Goal: Check status: Check status

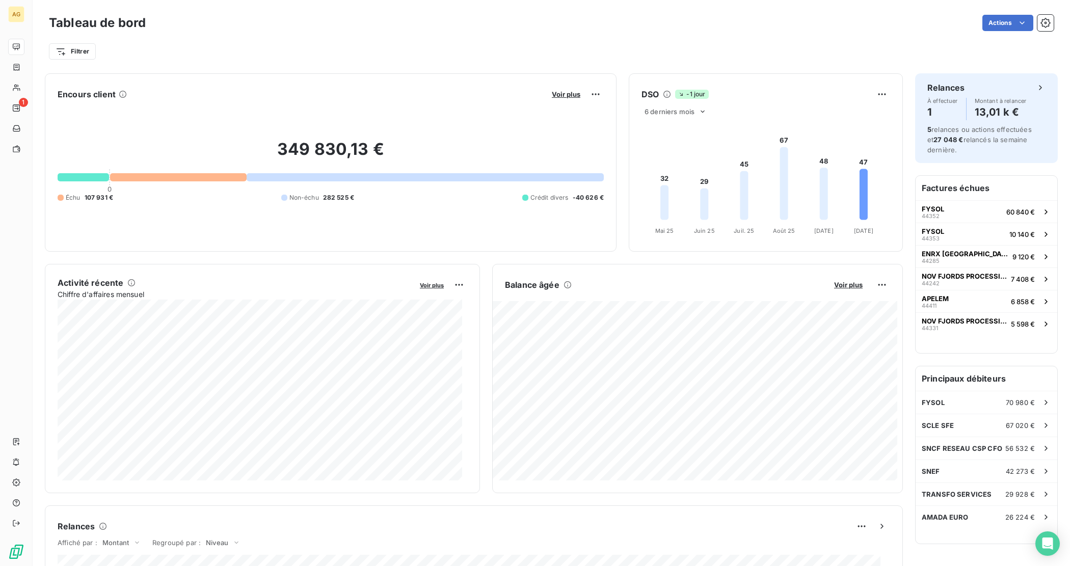
click at [324, 36] on div "Filtrer" at bounding box center [551, 48] width 1005 height 28
click at [834, 283] on span "Voir plus" at bounding box center [848, 285] width 29 height 8
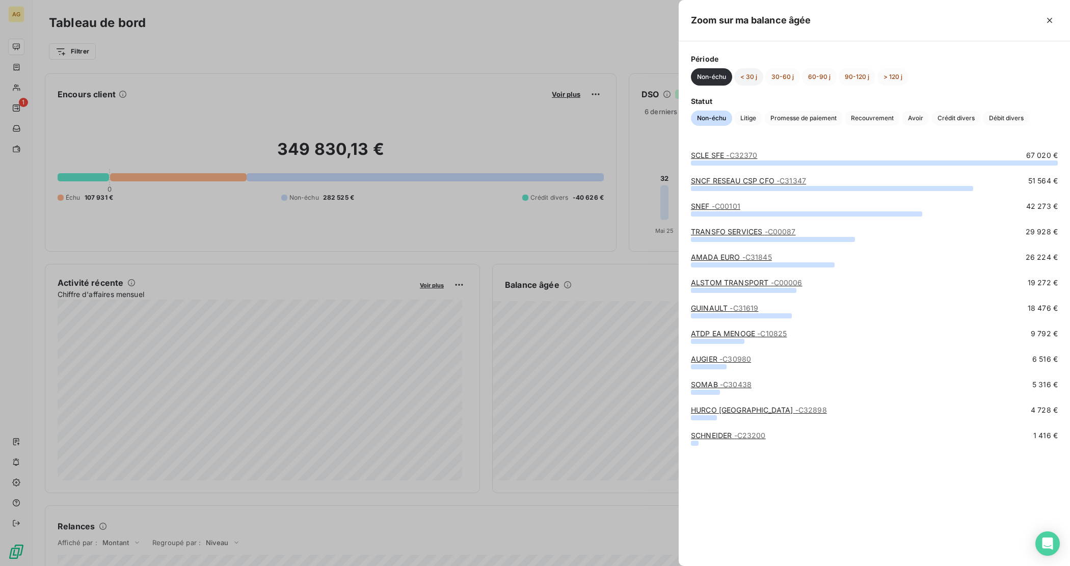
click at [750, 79] on button "< 30 j" at bounding box center [748, 76] width 29 height 17
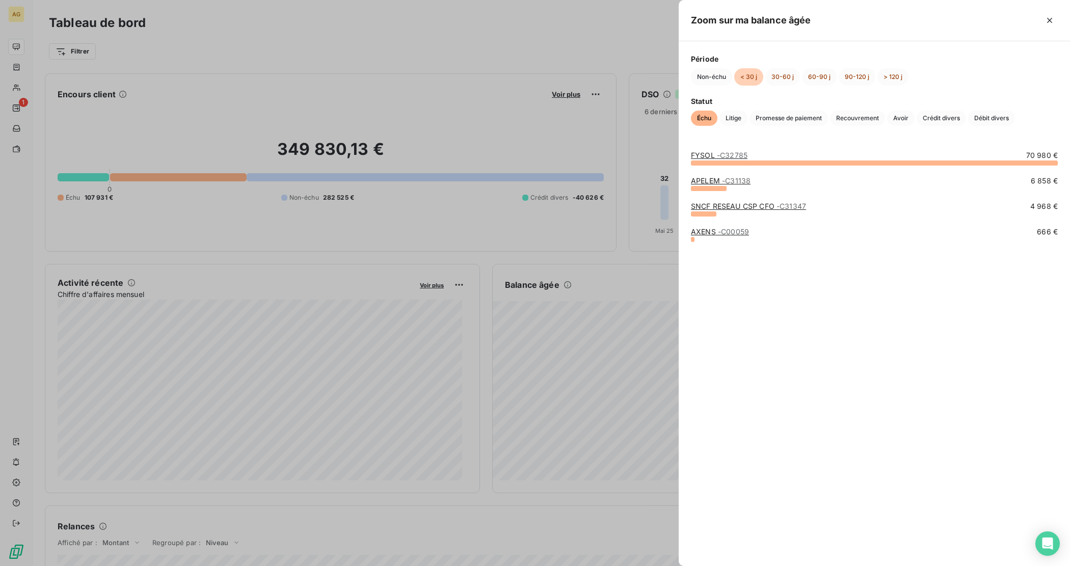
click at [730, 155] on span "- C32785" at bounding box center [732, 155] width 31 height 9
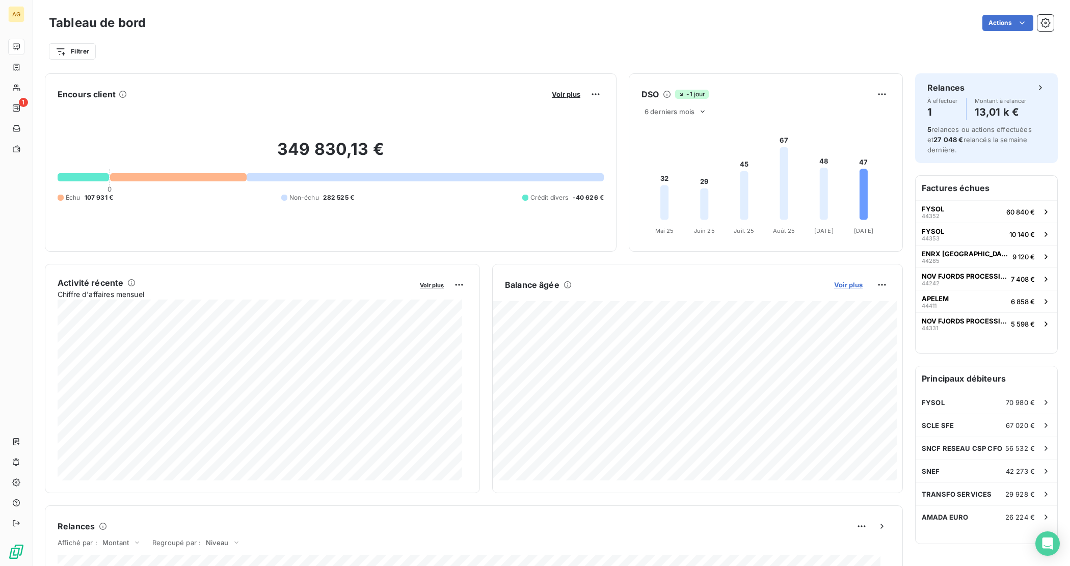
click at [840, 288] on span "Voir plus" at bounding box center [848, 285] width 29 height 8
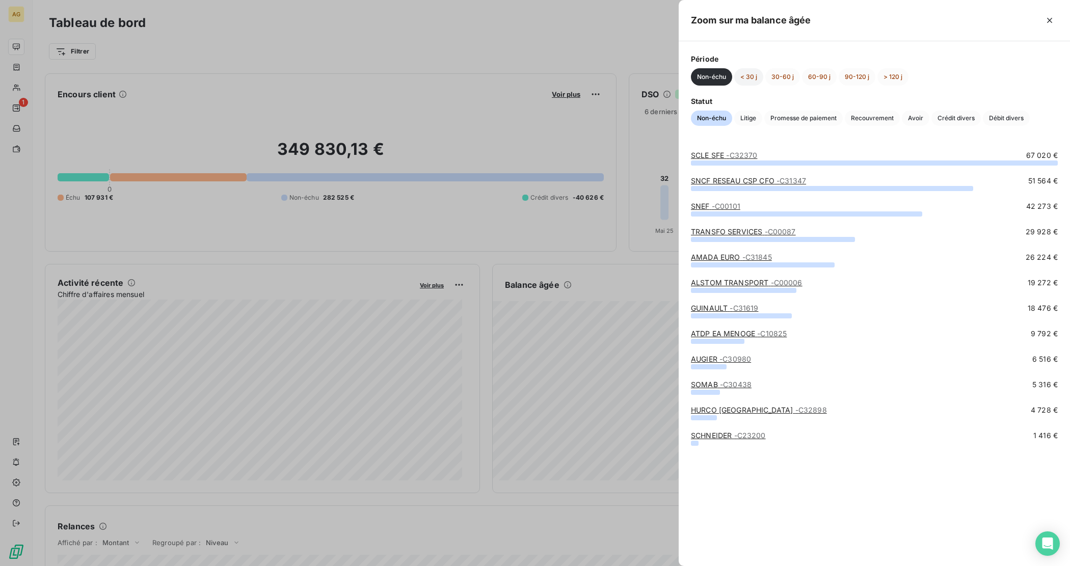
click at [757, 72] on button "< 30 j" at bounding box center [748, 76] width 29 height 17
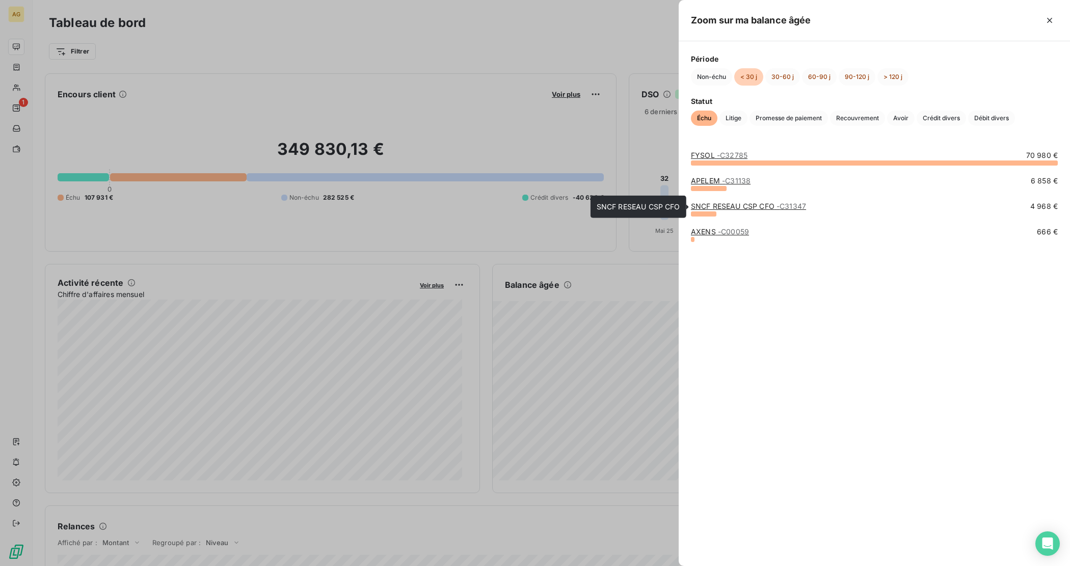
click at [724, 210] on link "SNCF RESEAU CSP CFO - C31347" at bounding box center [748, 206] width 115 height 9
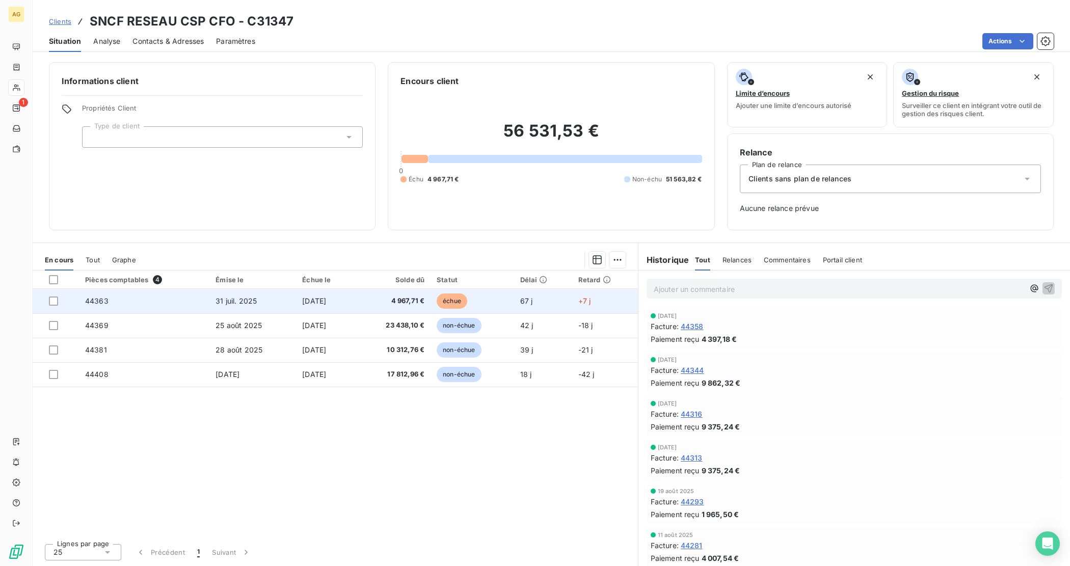
click at [282, 297] on td "31 juil. 2025" at bounding box center [252, 301] width 87 height 24
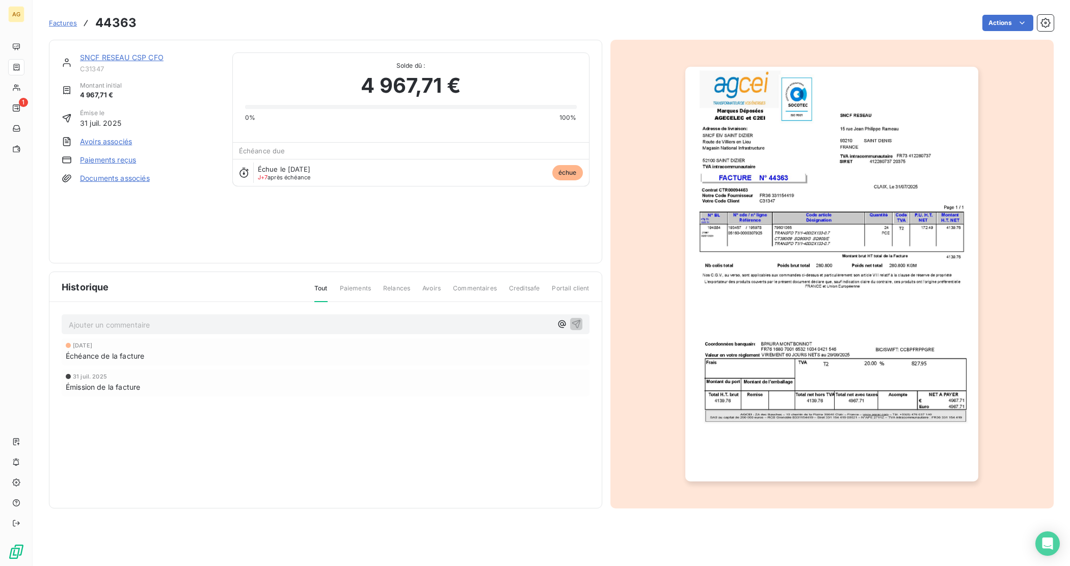
click at [169, 328] on p "Ajouter un commentaire ﻿" at bounding box center [310, 324] width 483 height 13
click at [197, 317] on div "Ajouter un commentaire ﻿" at bounding box center [310, 324] width 483 height 14
click at [194, 320] on p "Ajouter un commentaire ﻿" at bounding box center [310, 324] width 483 height 13
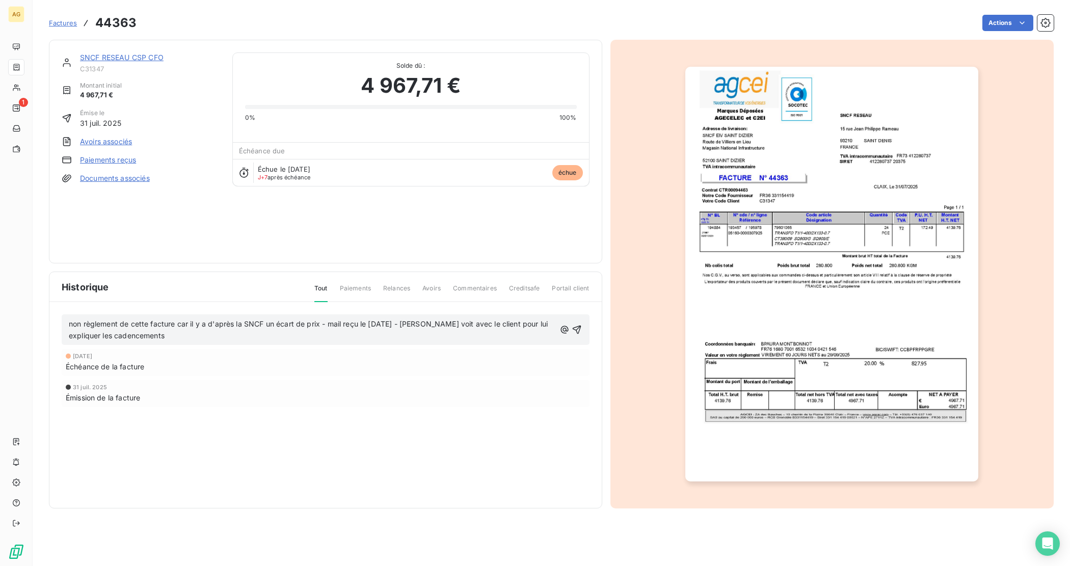
click at [116, 334] on span "non règlement de cette facture car il y a d'après la SNCF un écart de prix - ma…" at bounding box center [309, 329] width 481 height 20
click at [577, 330] on icon "button" at bounding box center [577, 330] width 10 height 10
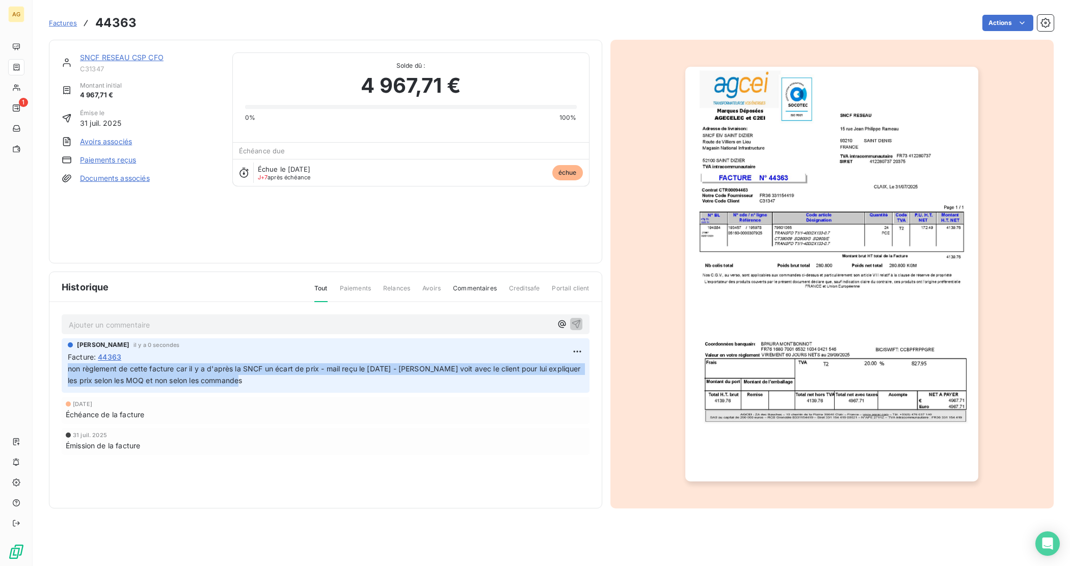
drag, startPoint x: 69, startPoint y: 370, endPoint x: 275, endPoint y: 383, distance: 206.8
click at [275, 378] on p "non règlement de cette facture car il y a d'après la SNCF un écart de prix - ma…" at bounding box center [326, 374] width 516 height 23
copy span "non règlement de cette facture car il y a d'après la SNCF un écart de prix - ma…"
click at [276, 438] on div "[DATE] Émission de la facture" at bounding box center [326, 441] width 520 height 19
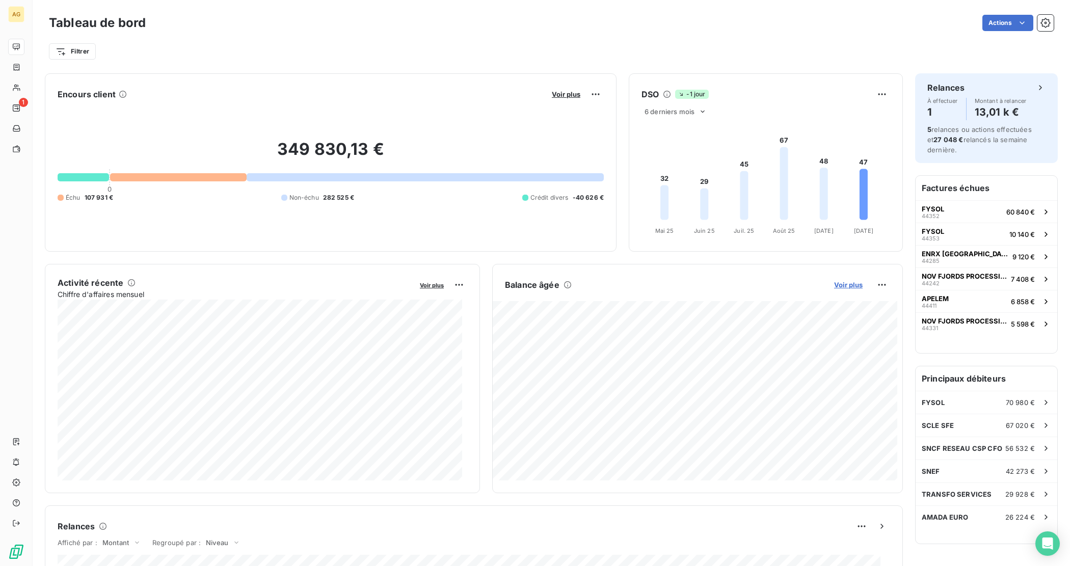
click at [844, 281] on span "Voir plus" at bounding box center [848, 285] width 29 height 8
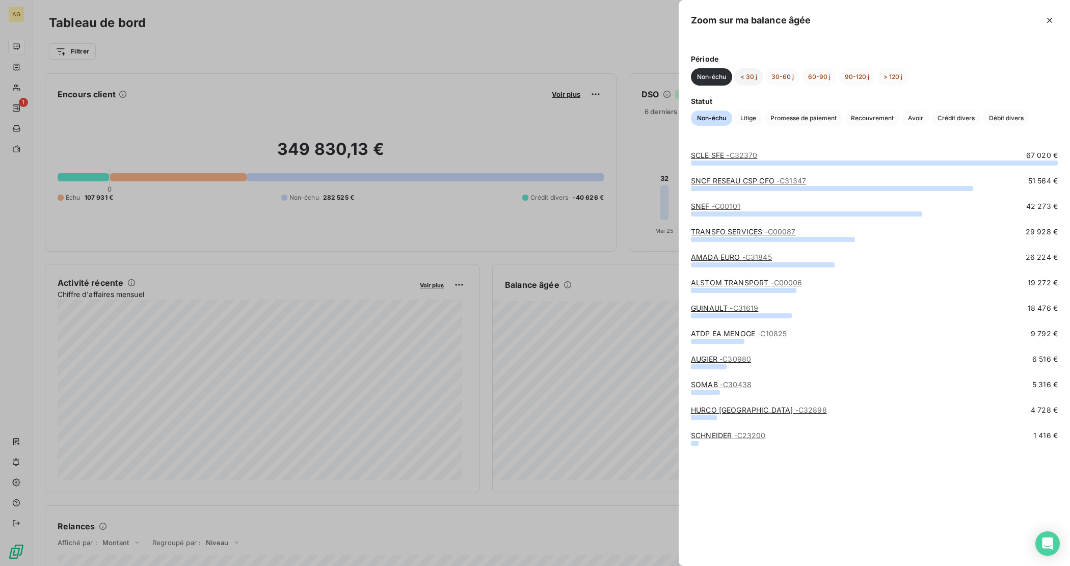
click at [749, 76] on button "< 30 j" at bounding box center [748, 76] width 29 height 17
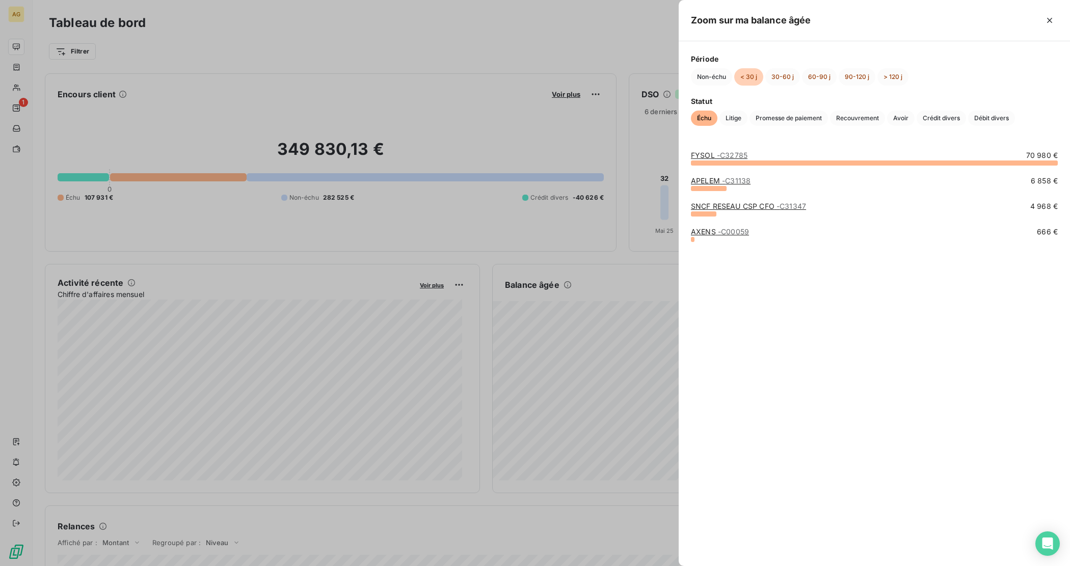
click at [701, 228] on link "AXENS - C00059" at bounding box center [720, 231] width 58 height 9
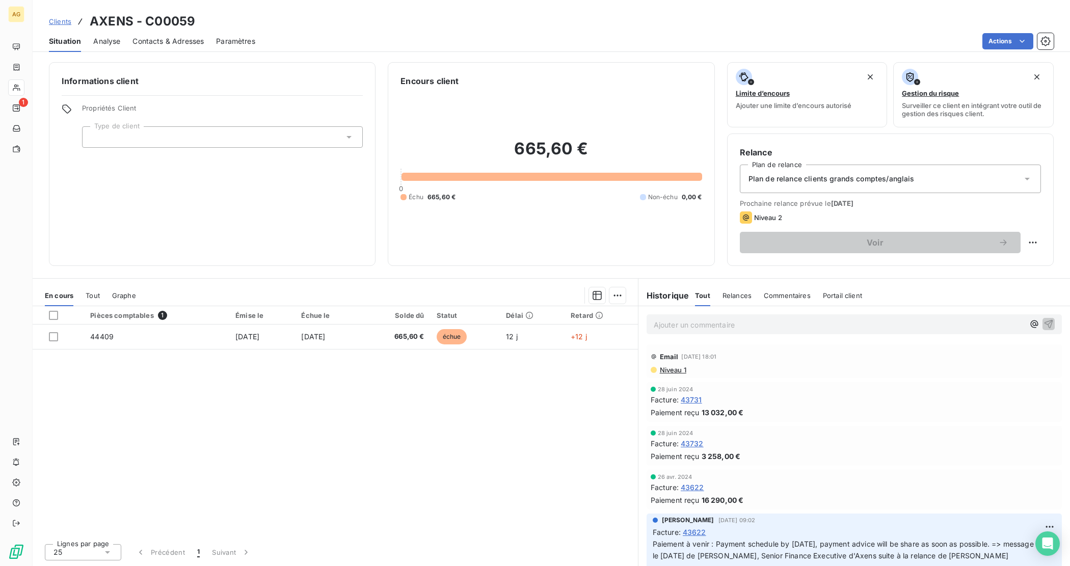
click at [184, 37] on span "Contacts & Adresses" at bounding box center [167, 41] width 71 height 10
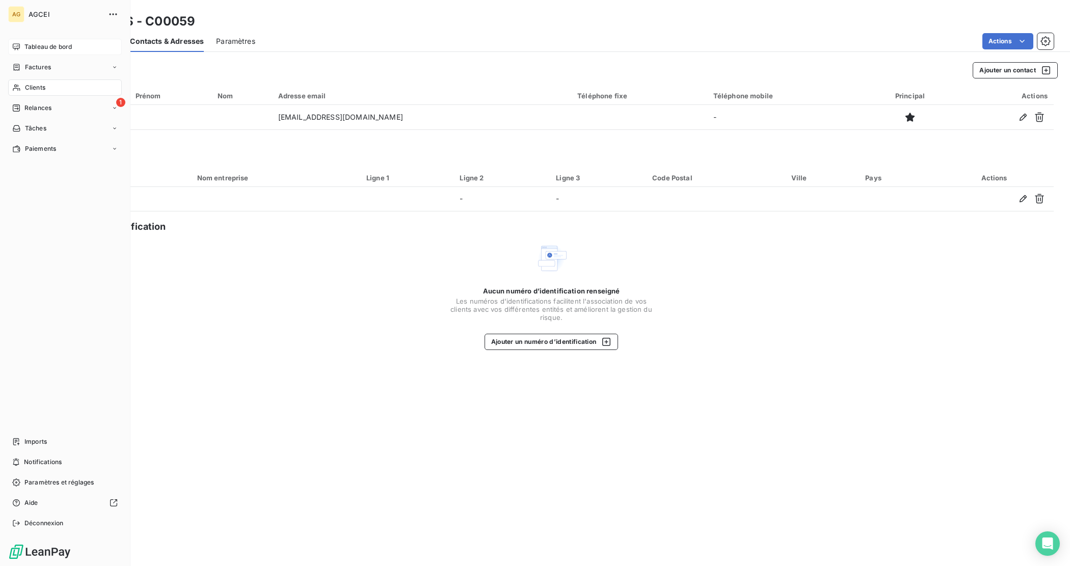
click at [35, 46] on span "Tableau de bord" at bounding box center [47, 46] width 47 height 9
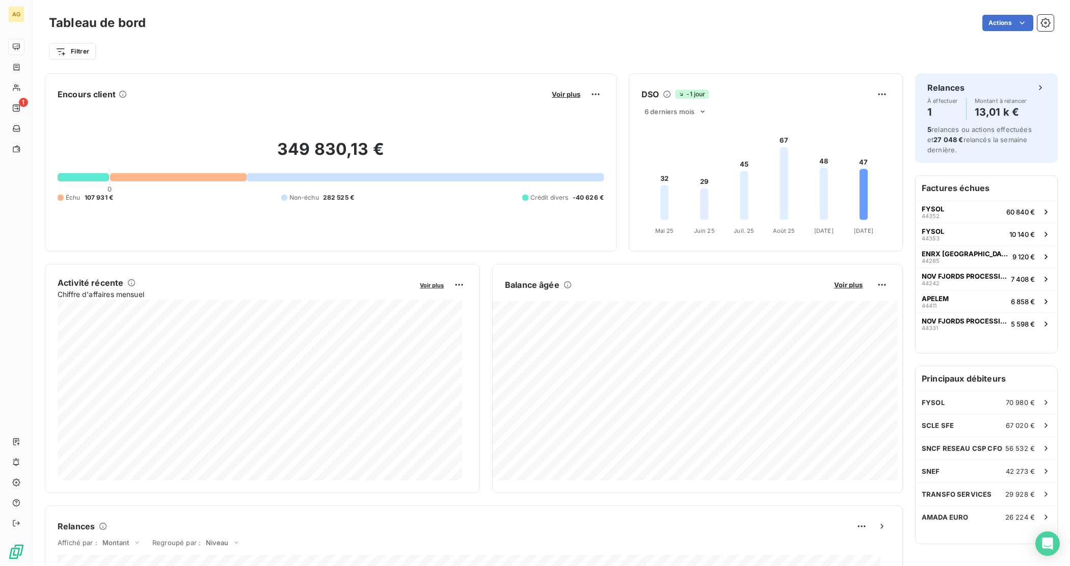
click at [831, 284] on button "Voir plus" at bounding box center [848, 284] width 35 height 9
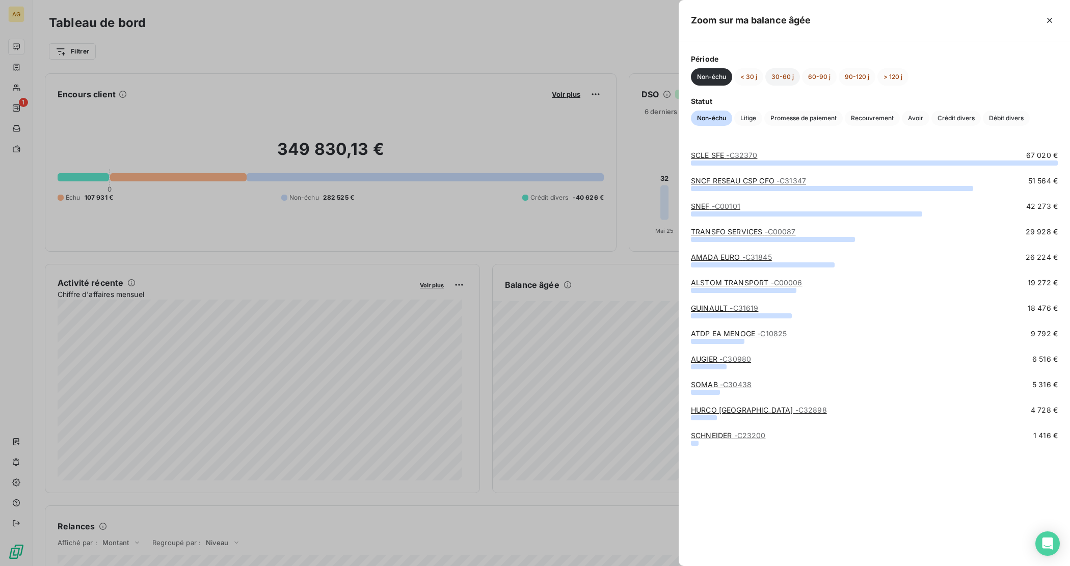
click at [779, 77] on button "30-60 j" at bounding box center [782, 76] width 35 height 17
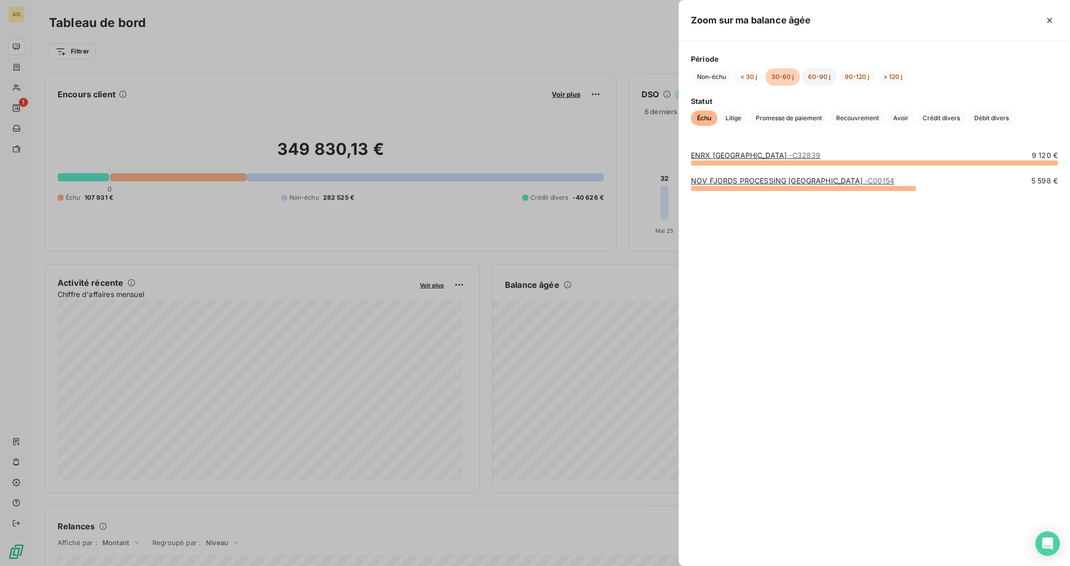
click at [815, 76] on button "60-90 j" at bounding box center [819, 76] width 35 height 17
click at [856, 79] on button "90-120 j" at bounding box center [857, 76] width 37 height 17
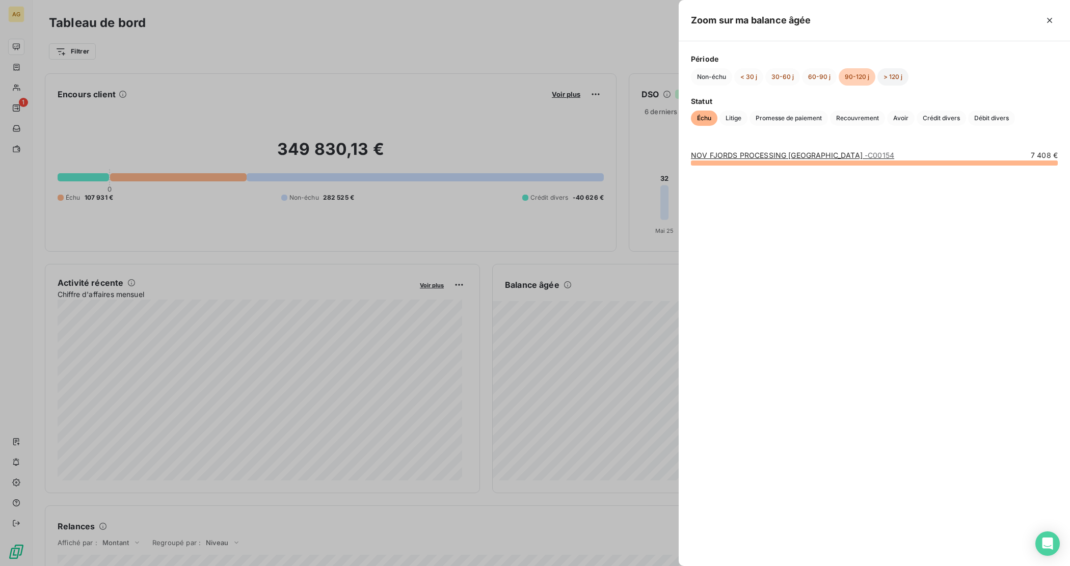
click at [886, 76] on button "> 120 j" at bounding box center [892, 76] width 31 height 17
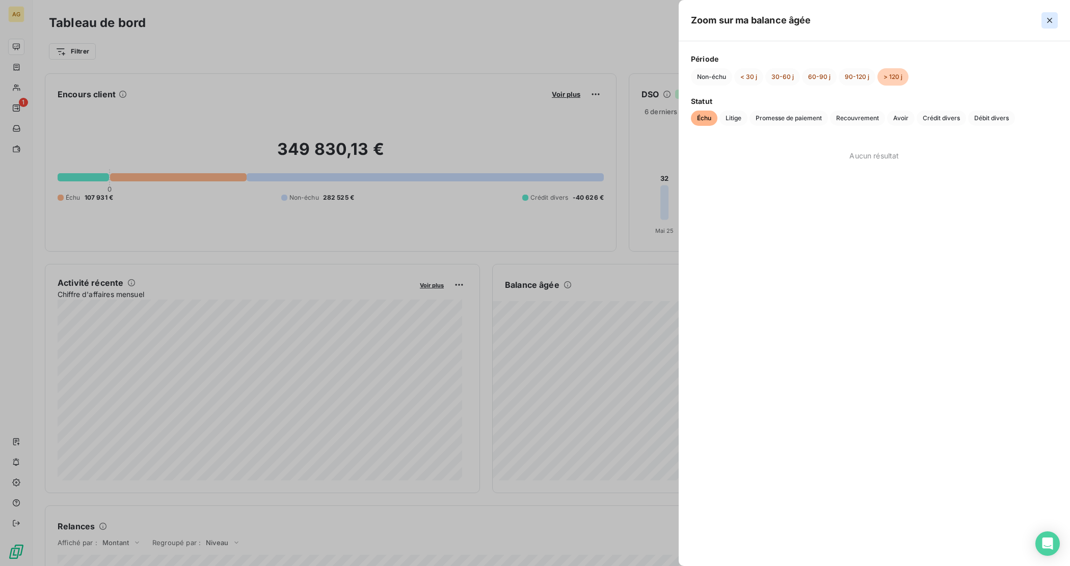
click at [1048, 21] on icon "button" at bounding box center [1049, 20] width 10 height 10
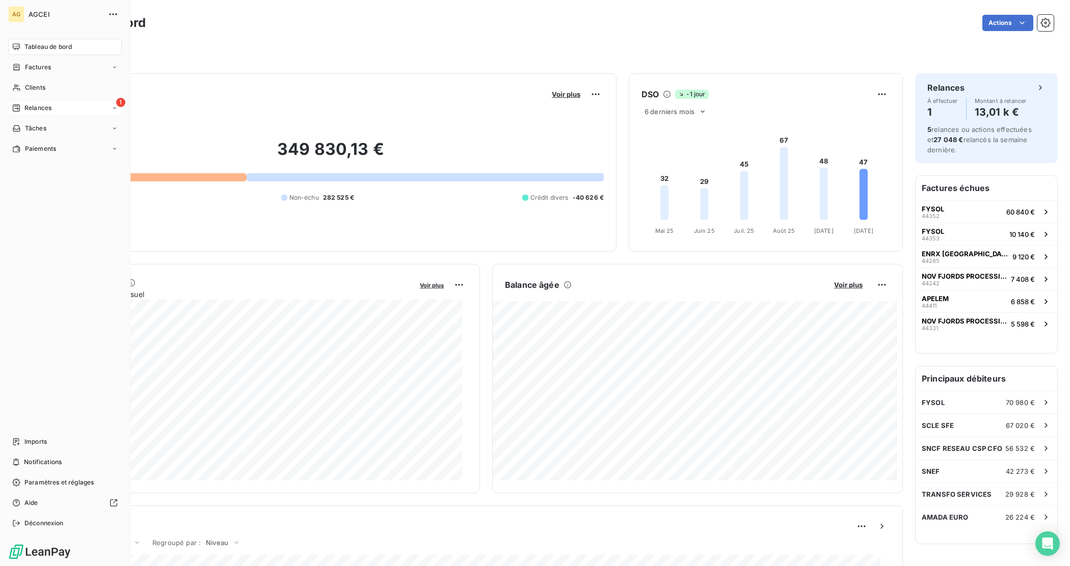
click at [55, 105] on div "1 Relances" at bounding box center [65, 108] width 114 height 16
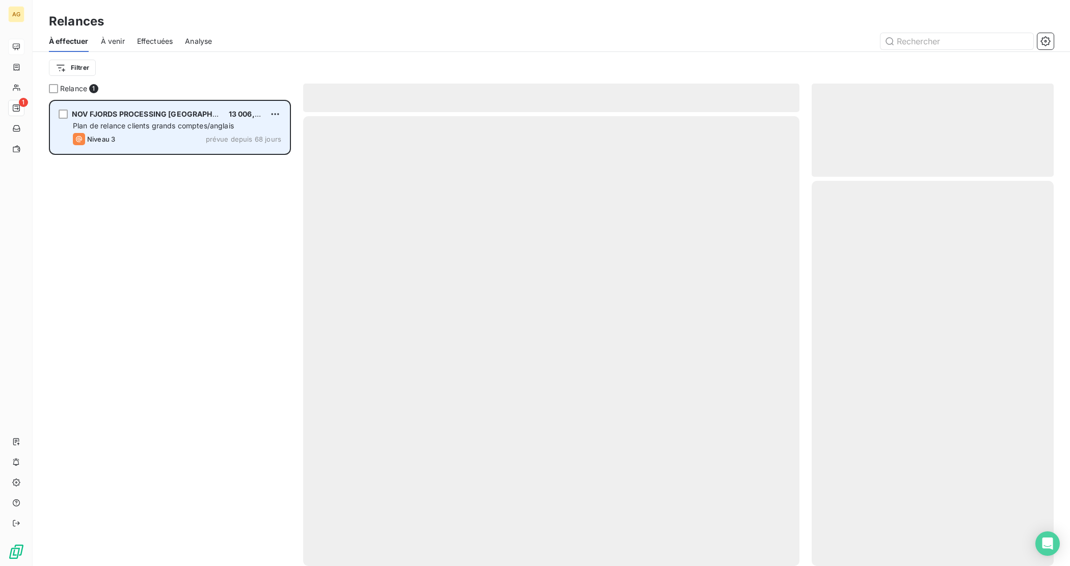
scroll to position [457, 232]
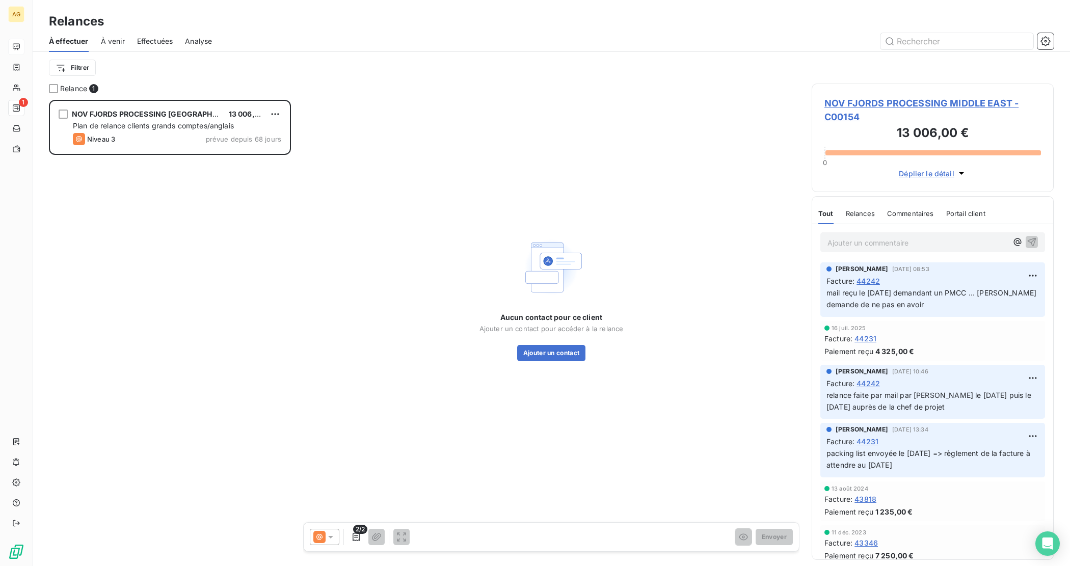
click at [197, 39] on span "Analyse" at bounding box center [198, 41] width 27 height 10
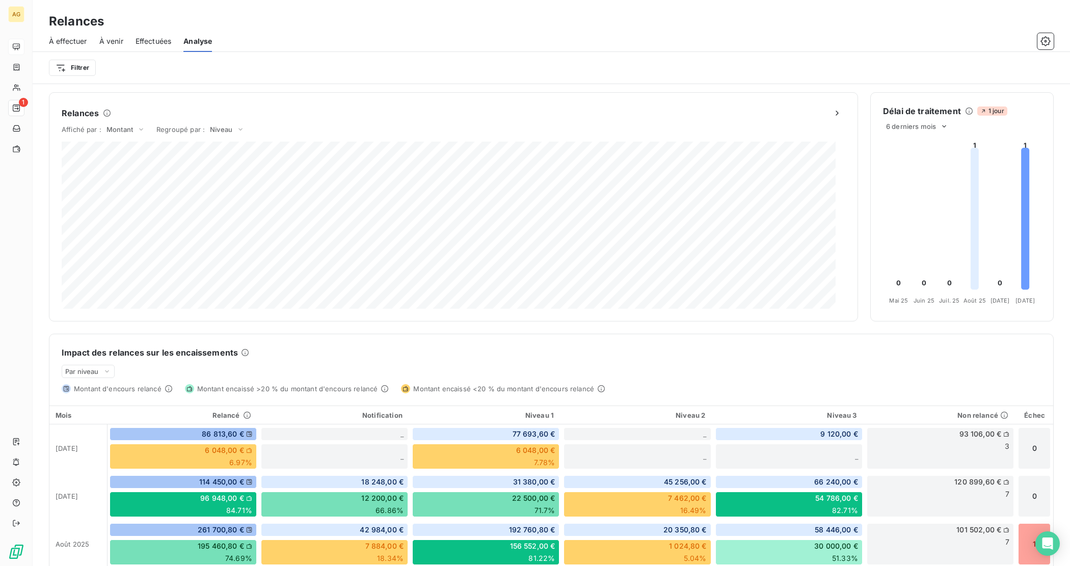
click at [144, 39] on span "Effectuées" at bounding box center [154, 41] width 36 height 10
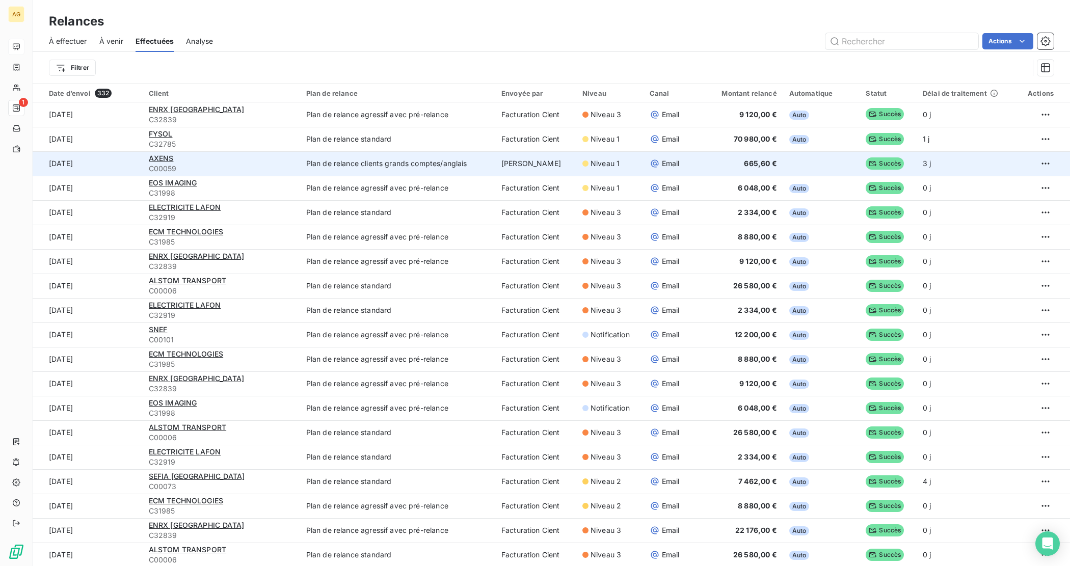
click at [227, 161] on div "AXENS" at bounding box center [221, 158] width 145 height 10
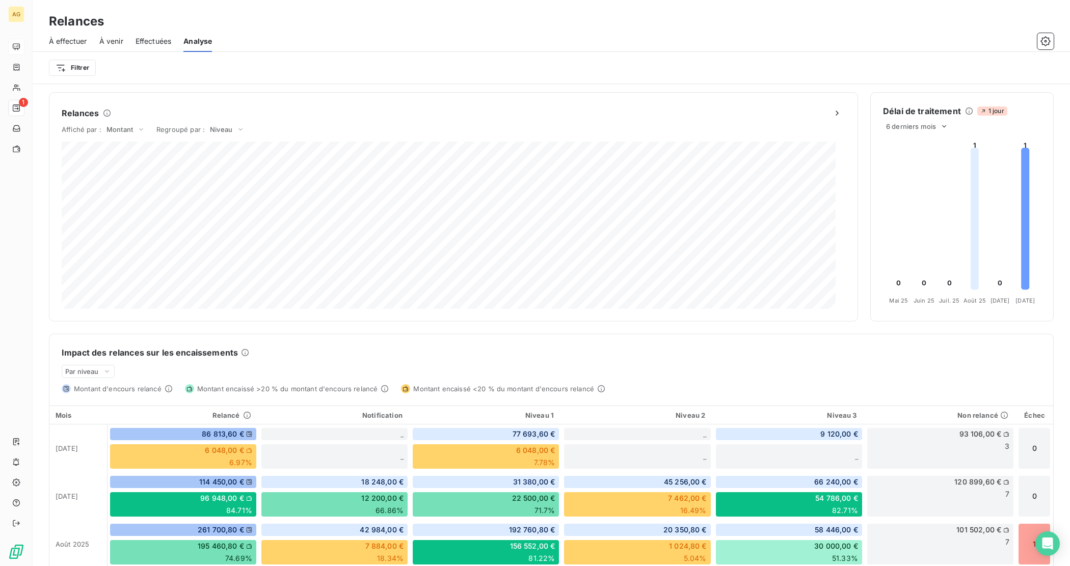
click at [102, 43] on span "À venir" at bounding box center [111, 41] width 24 height 10
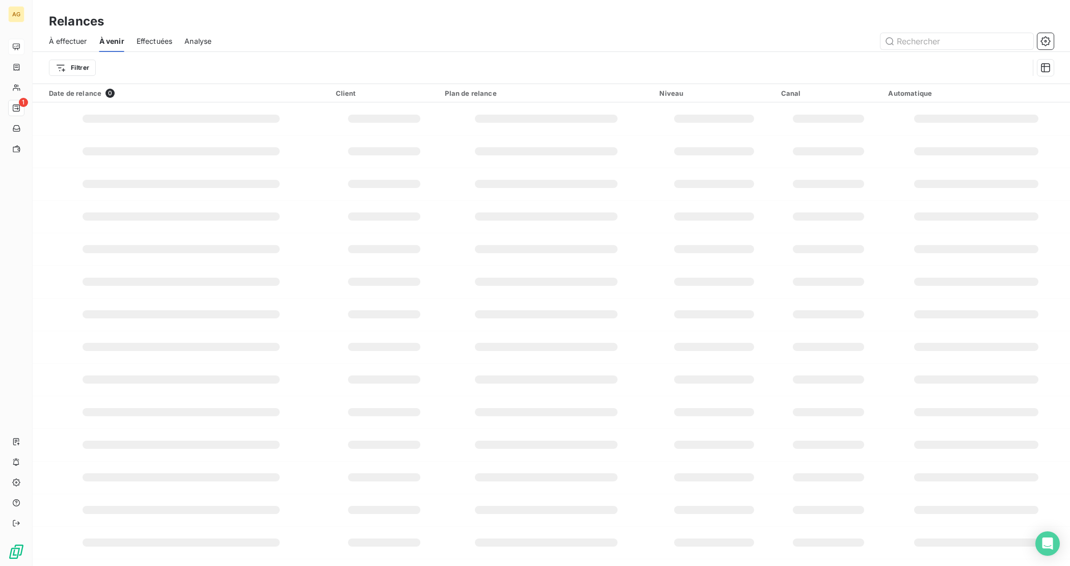
click at [161, 39] on span "Effectuées" at bounding box center [155, 41] width 36 height 10
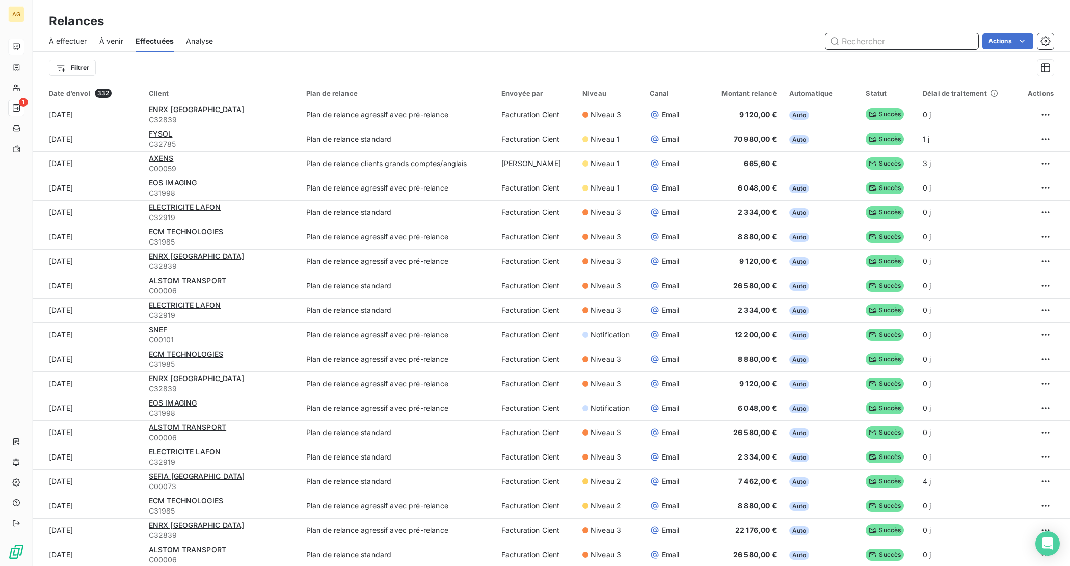
click at [109, 40] on span "À venir" at bounding box center [111, 41] width 24 height 10
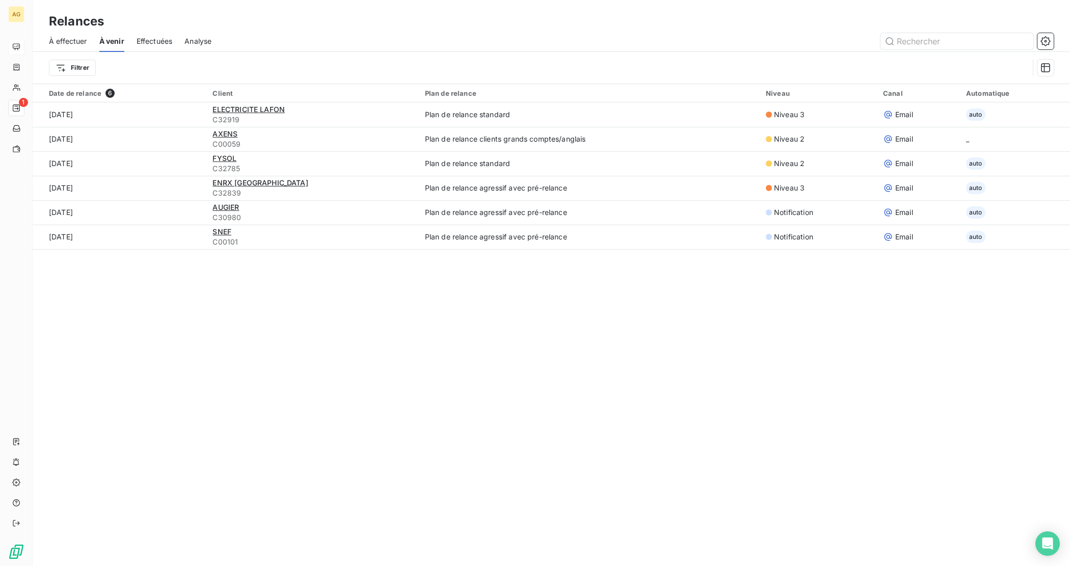
click at [62, 39] on span "À effectuer" at bounding box center [68, 41] width 38 height 10
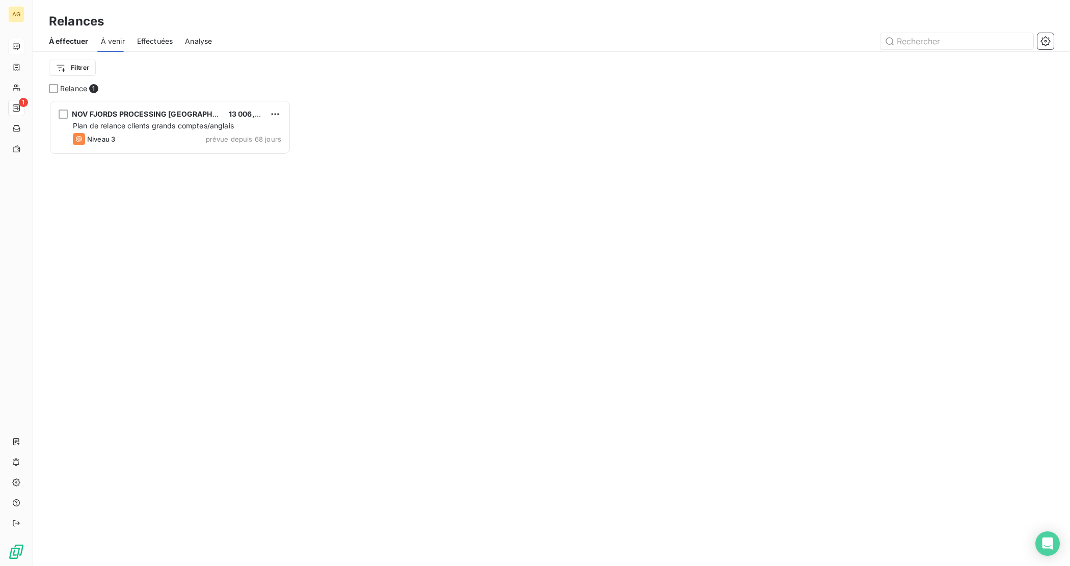
scroll to position [457, 232]
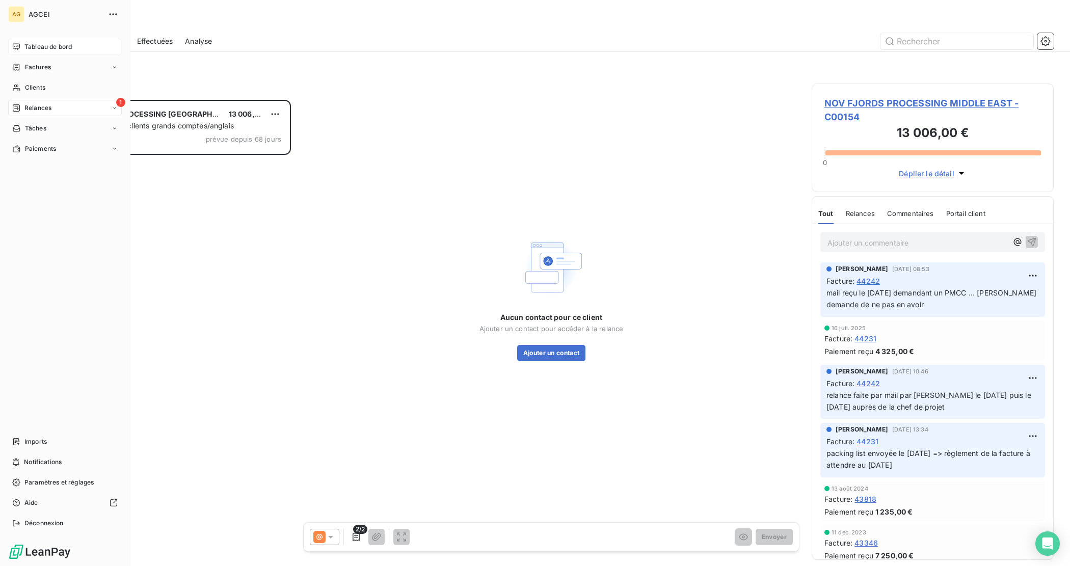
click at [32, 47] on span "Tableau de bord" at bounding box center [47, 46] width 47 height 9
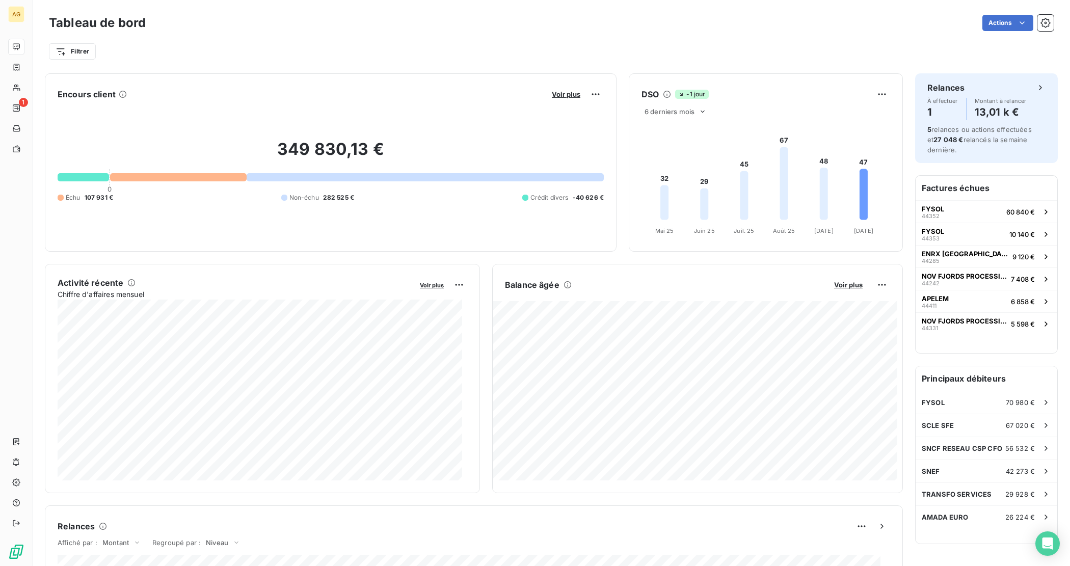
click at [554, 34] on div "Filtrer" at bounding box center [551, 48] width 1005 height 28
